Goal: Information Seeking & Learning: Learn about a topic

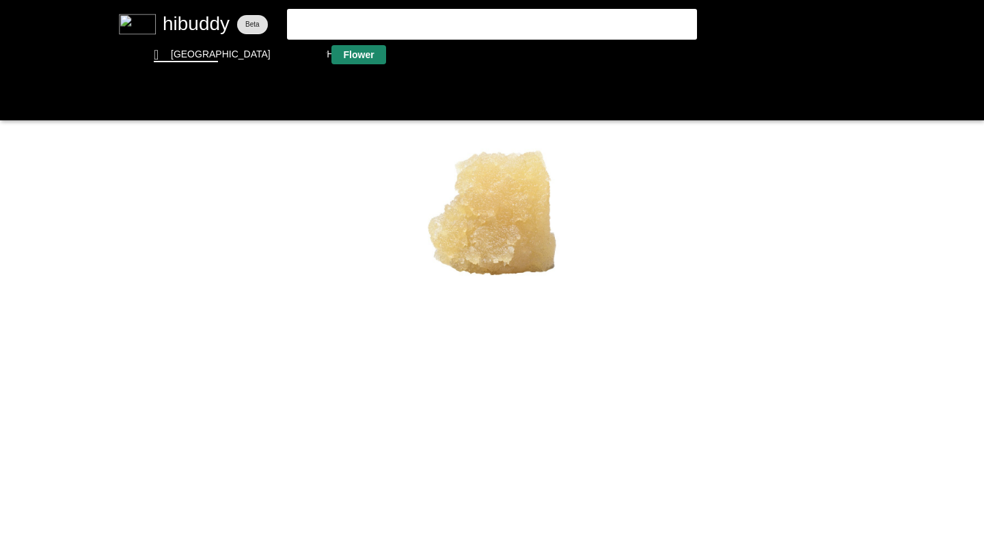
click at [365, 54] on flt-glass-pane at bounding box center [492, 272] width 984 height 545
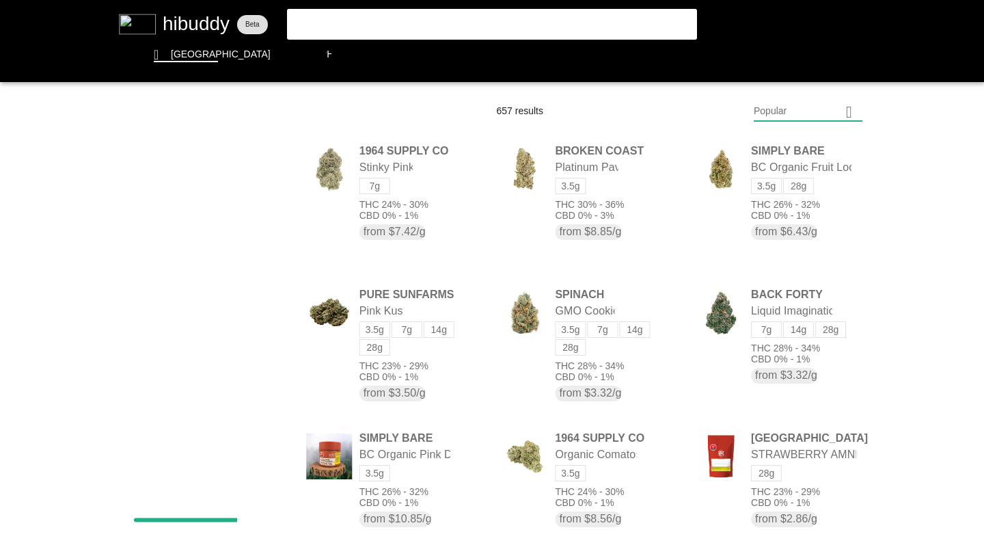
click at [759, 109] on flt-glass-pane at bounding box center [492, 272] width 984 height 545
click at [797, 469] on flt-glass-pane at bounding box center [492, 272] width 984 height 545
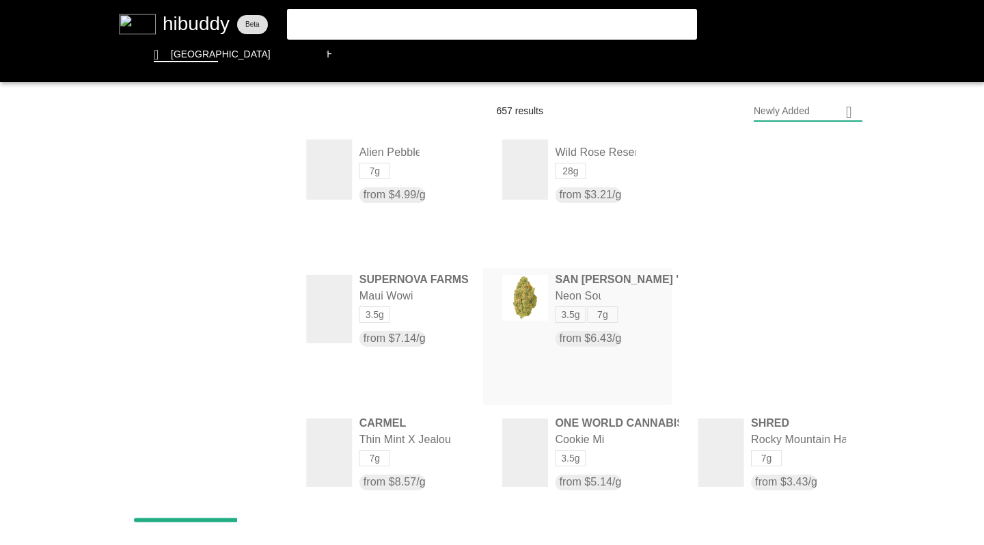
click at [525, 297] on flt-glass-pane at bounding box center [492, 272] width 984 height 545
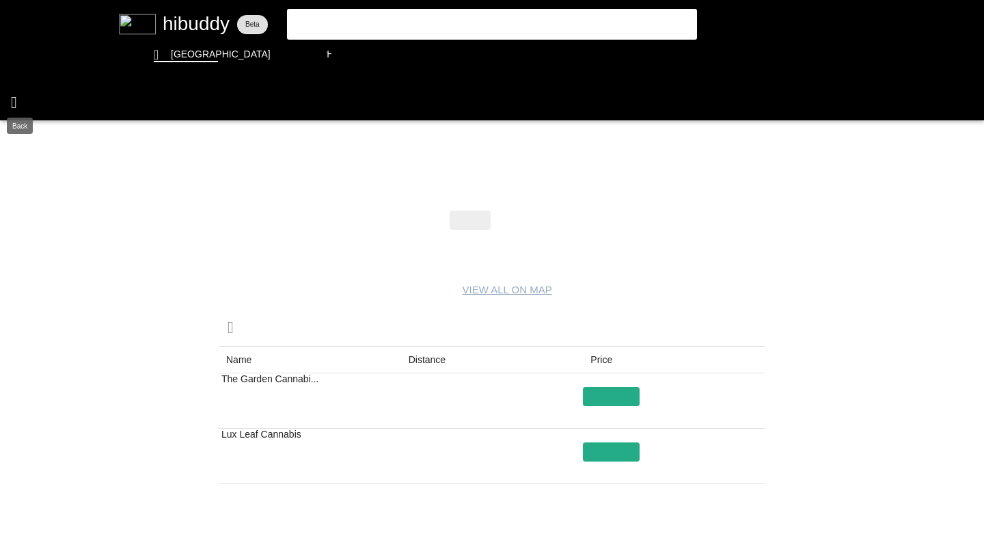
click at [13, 96] on flt-glass-pane at bounding box center [492, 272] width 984 height 545
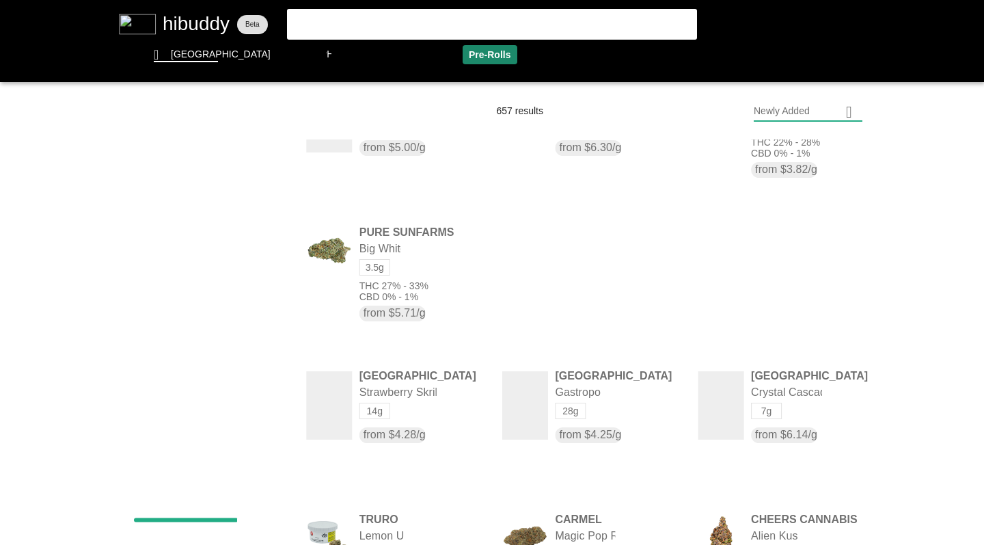
click at [492, 57] on flt-glass-pane at bounding box center [492, 272] width 984 height 545
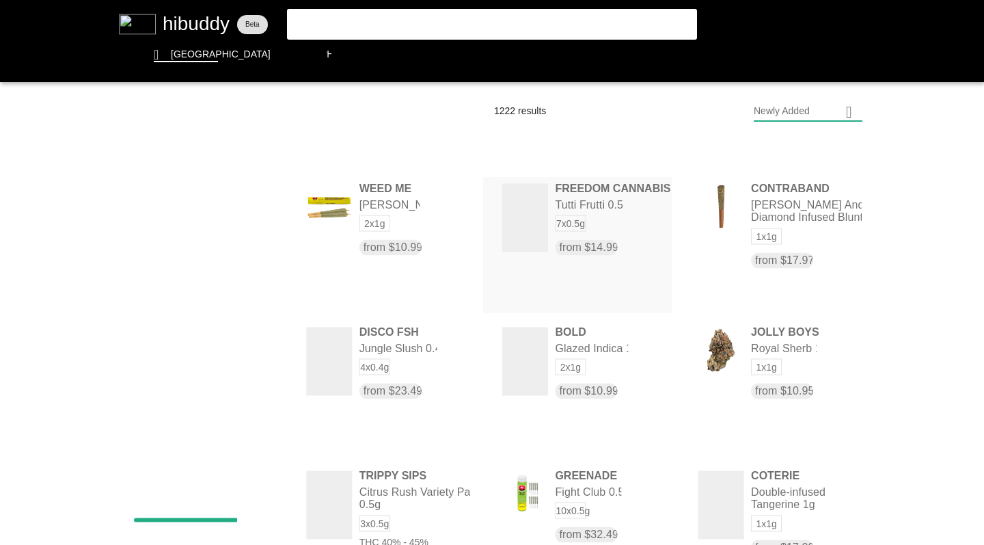
click at [536, 221] on flt-glass-pane at bounding box center [492, 272] width 984 height 545
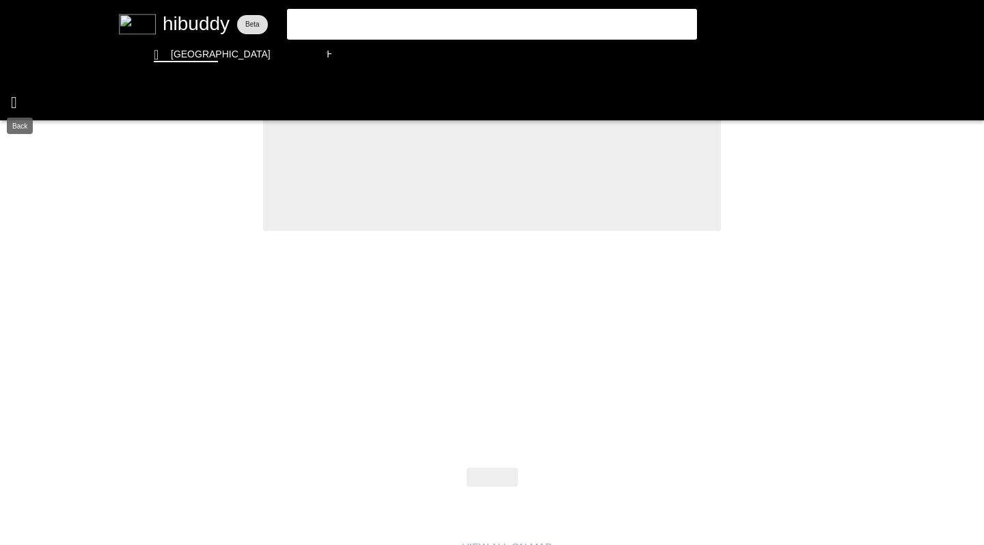
click at [16, 98] on flt-glass-pane at bounding box center [492, 272] width 984 height 545
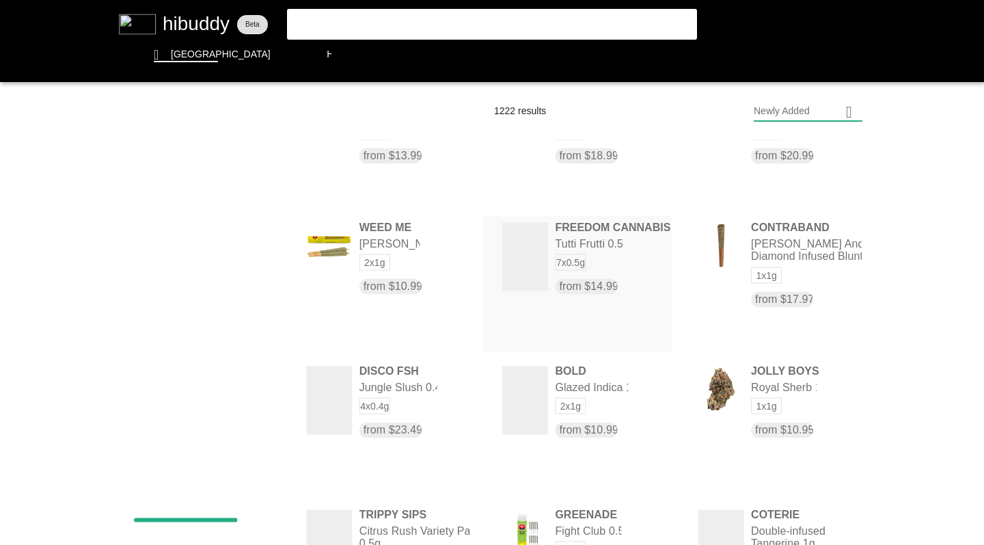
click at [538, 277] on flt-glass-pane at bounding box center [492, 272] width 984 height 545
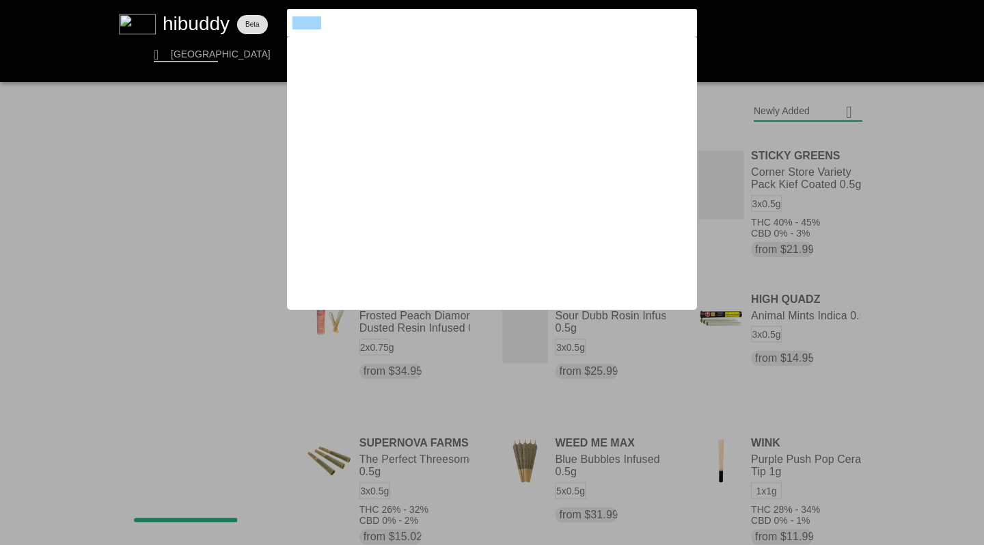
drag, startPoint x: 330, startPoint y: 22, endPoint x: 206, endPoint y: 27, distance: 124.5
click at [206, 27] on flt-glass-pane at bounding box center [492, 272] width 984 height 545
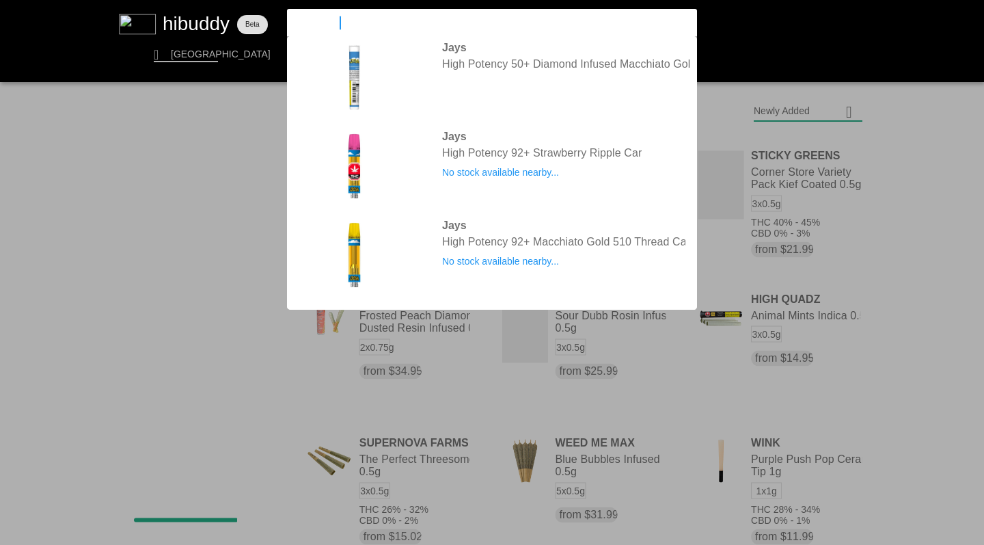
type input "high quads"
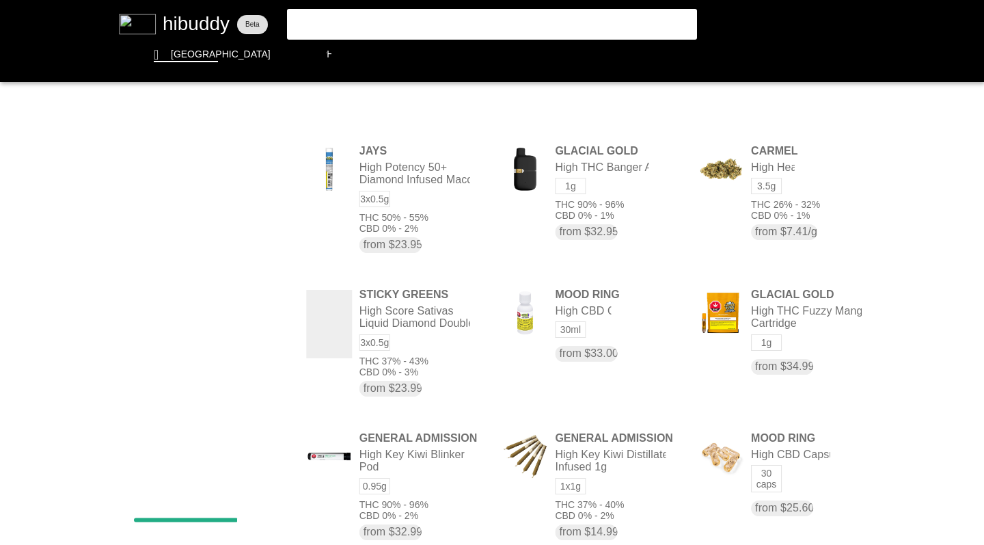
click at [293, 21] on flt-glass-pane at bounding box center [492, 272] width 984 height 545
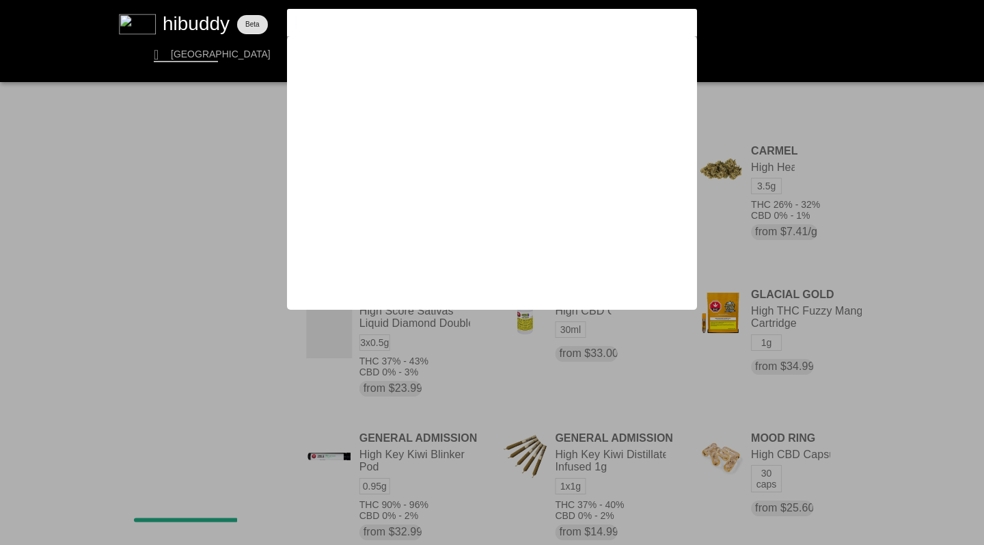
click at [351, 22] on input ""high quads" at bounding box center [480, 22] width 376 height 12
type input ""high quads""
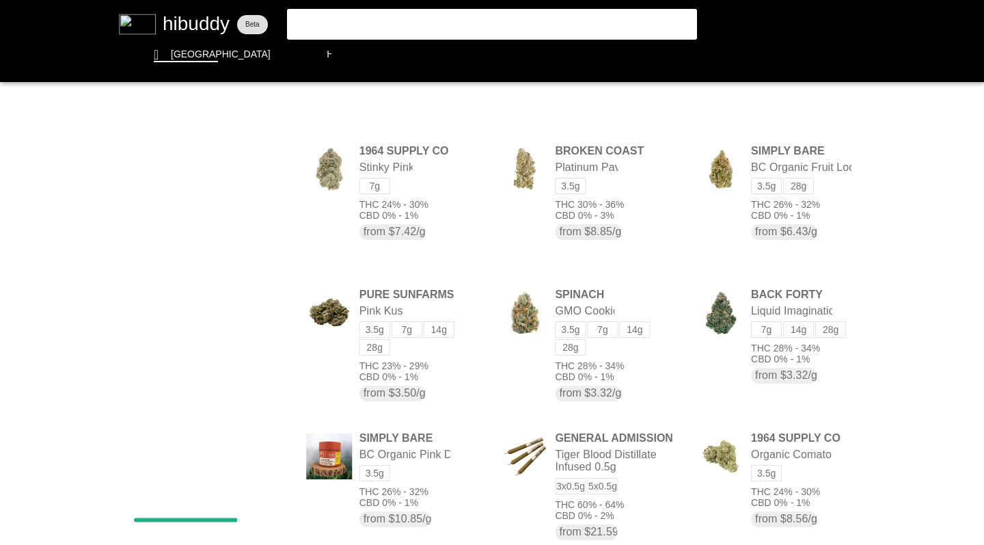
click at [369, 13] on flt-glass-pane at bounding box center [492, 272] width 984 height 545
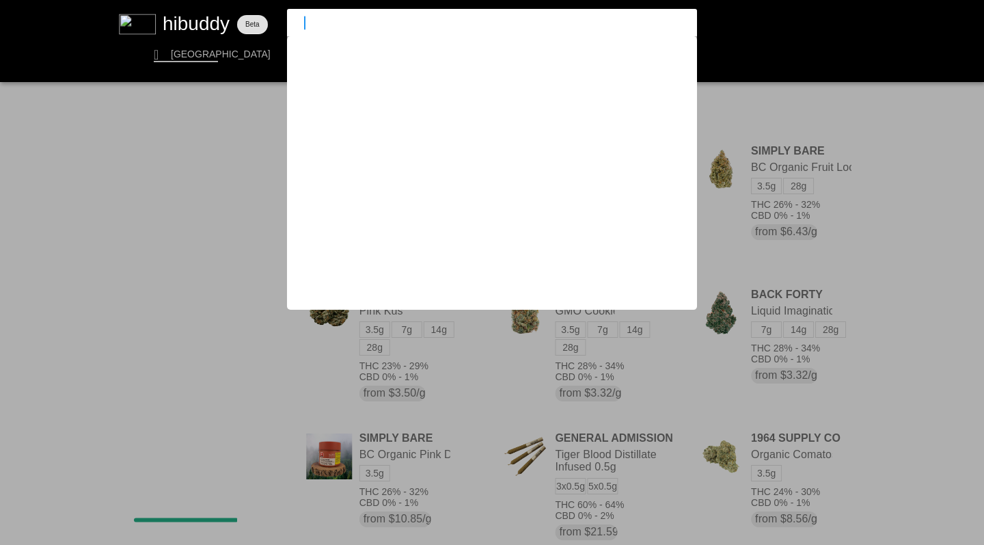
type input """
click at [51, 346] on flt-glass-pane at bounding box center [492, 272] width 984 height 545
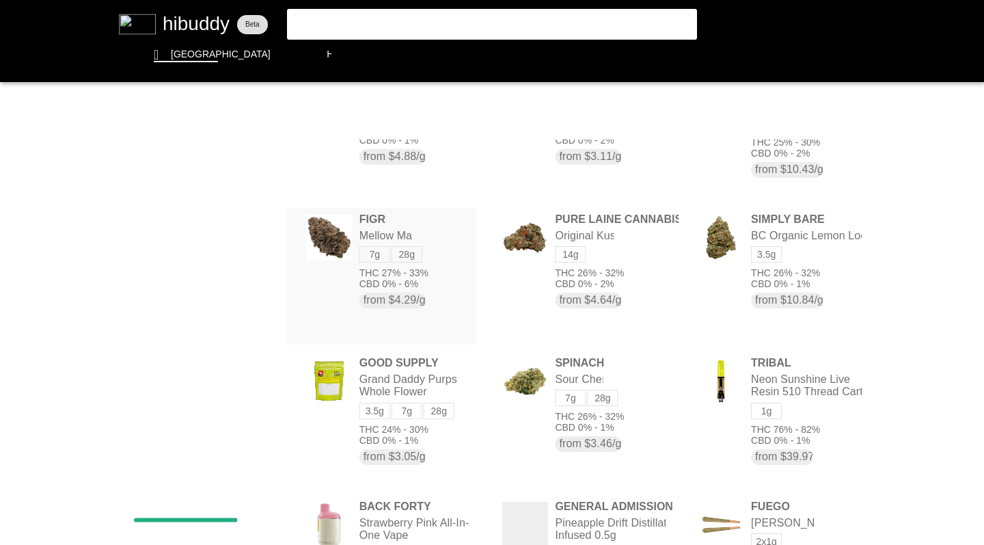
click at [474, 239] on flt-glass-pane at bounding box center [492, 272] width 984 height 545
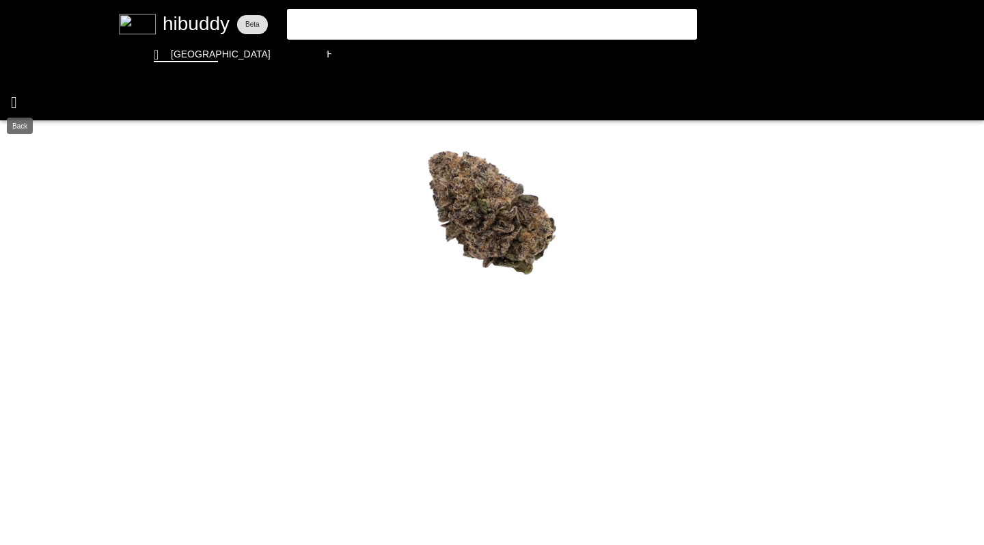
click at [12, 104] on flt-glass-pane at bounding box center [492, 272] width 984 height 545
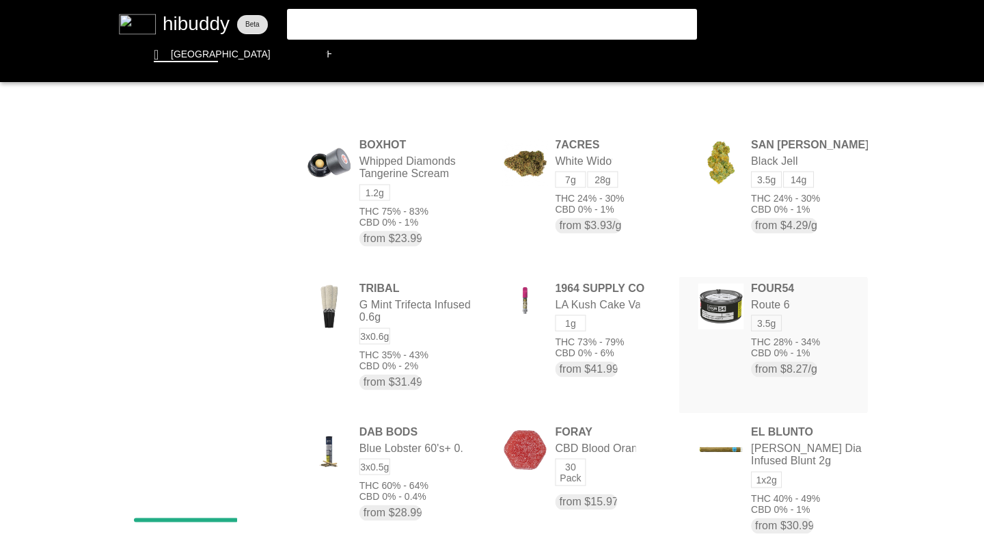
click at [765, 300] on flt-glass-pane at bounding box center [492, 272] width 984 height 545
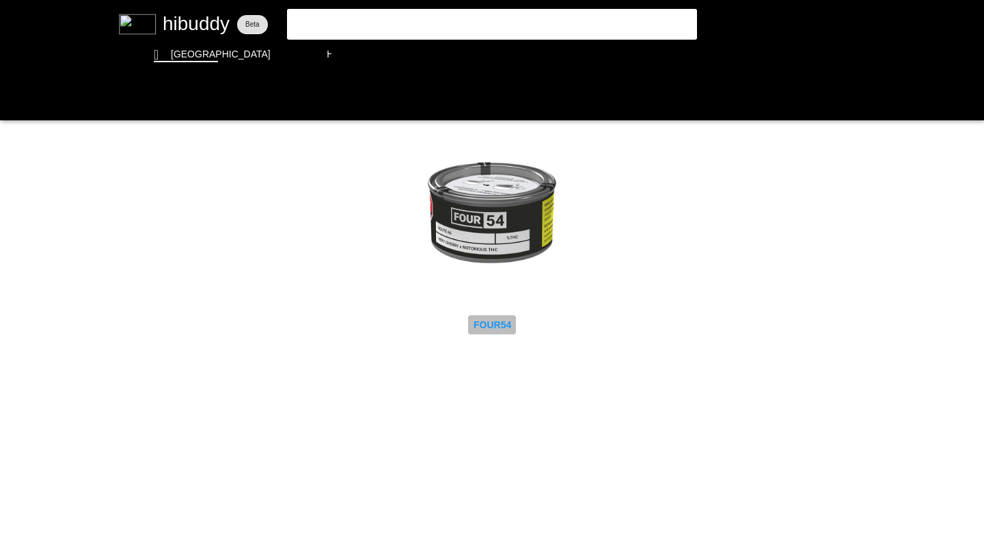
click at [499, 327] on flt-glass-pane at bounding box center [492, 272] width 984 height 545
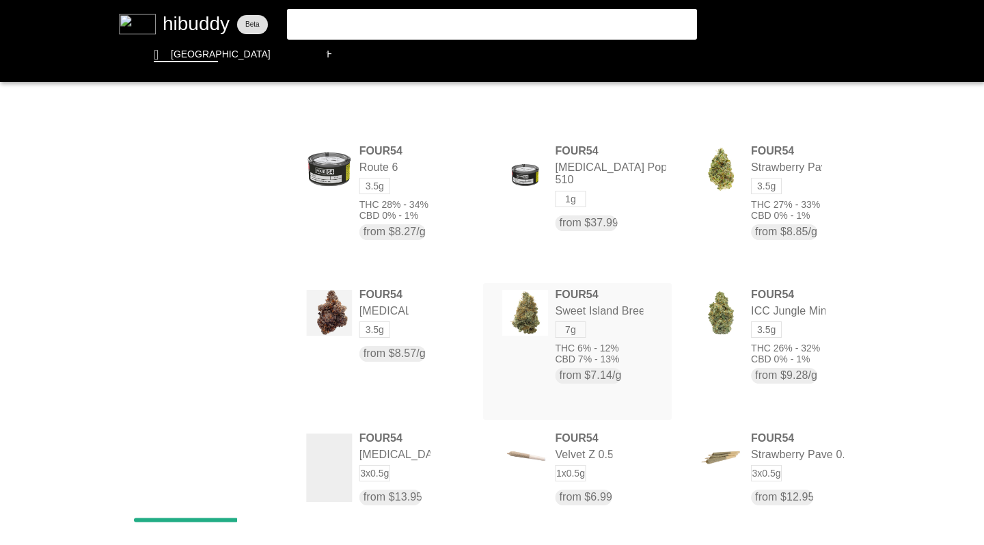
click at [571, 363] on flt-glass-pane at bounding box center [492, 272] width 984 height 545
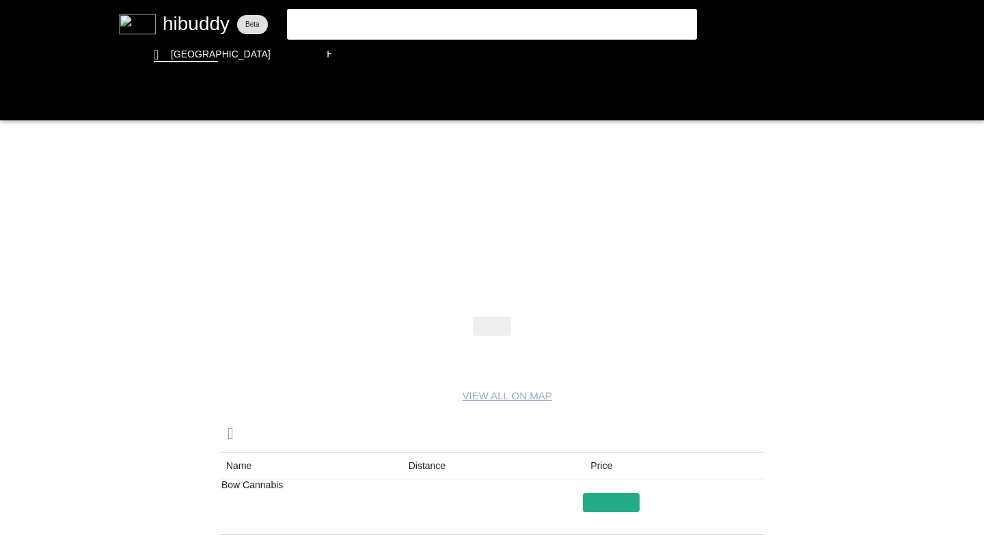
click at [313, 27] on flt-glass-pane at bounding box center [492, 272] width 984 height 545
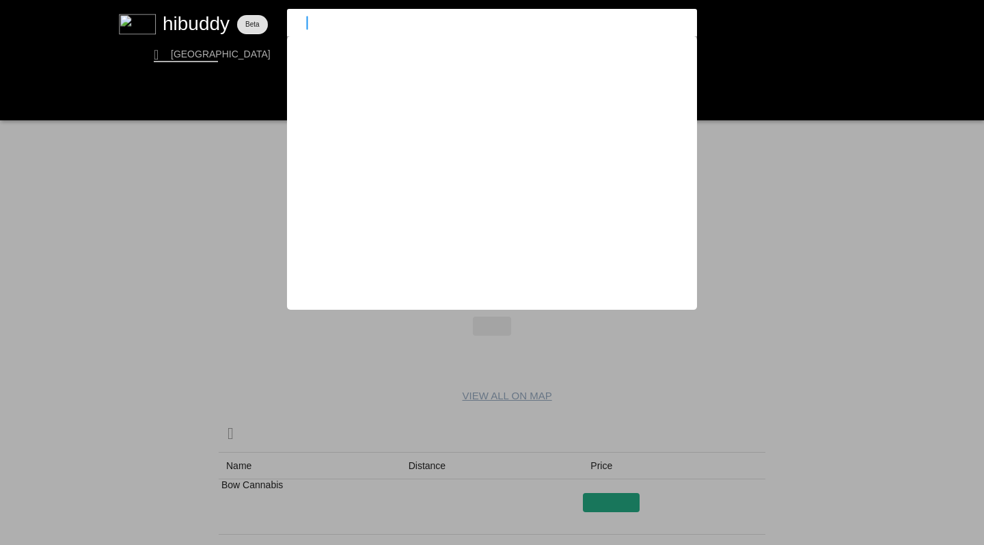
type input "pink"
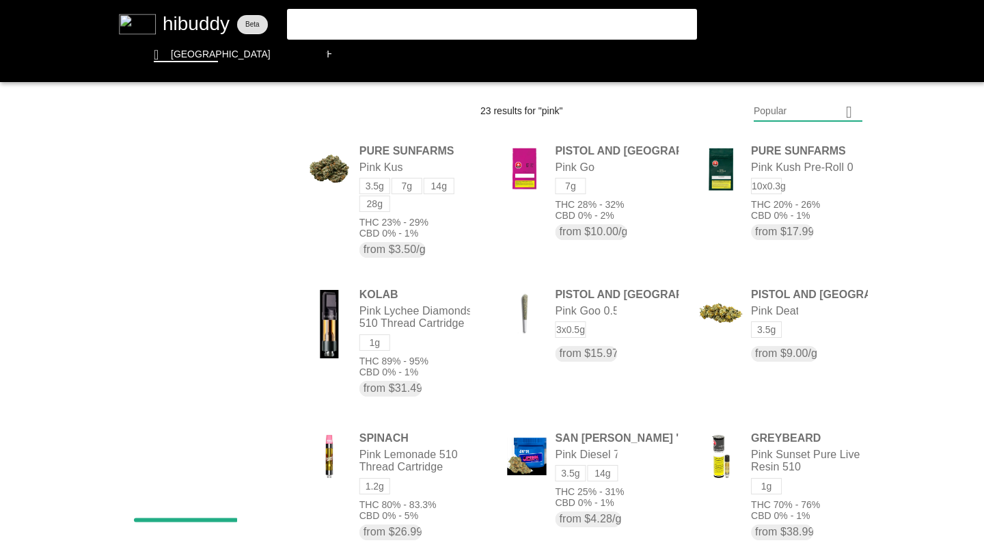
click at [783, 111] on flt-glass-pane at bounding box center [492, 272] width 984 height 545
click at [769, 271] on flt-glass-pane at bounding box center [492, 272] width 984 height 545
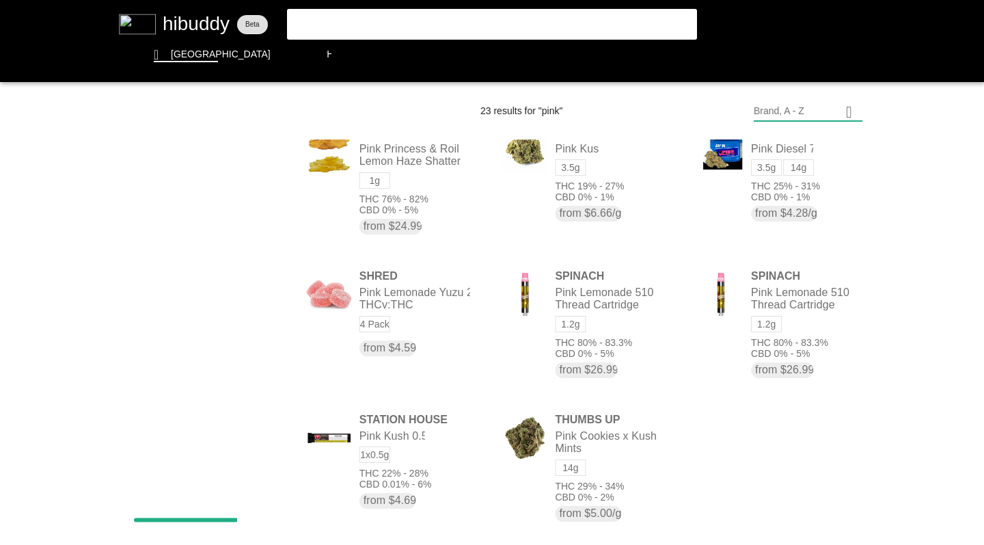
click at [575, 182] on flt-glass-pane at bounding box center [492, 272] width 984 height 545
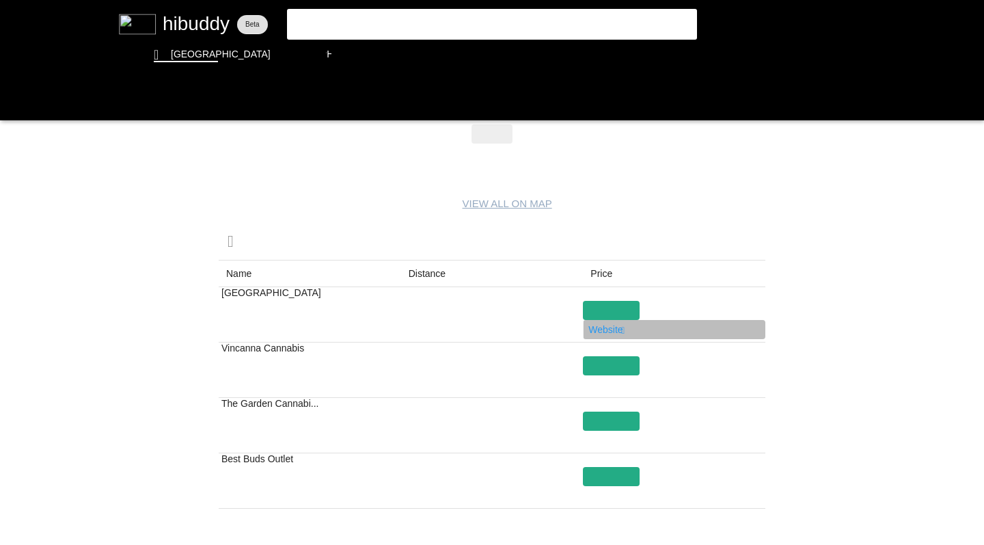
click at [607, 331] on flt-glass-pane at bounding box center [492, 272] width 984 height 545
